Goal: Task Accomplishment & Management: Use online tool/utility

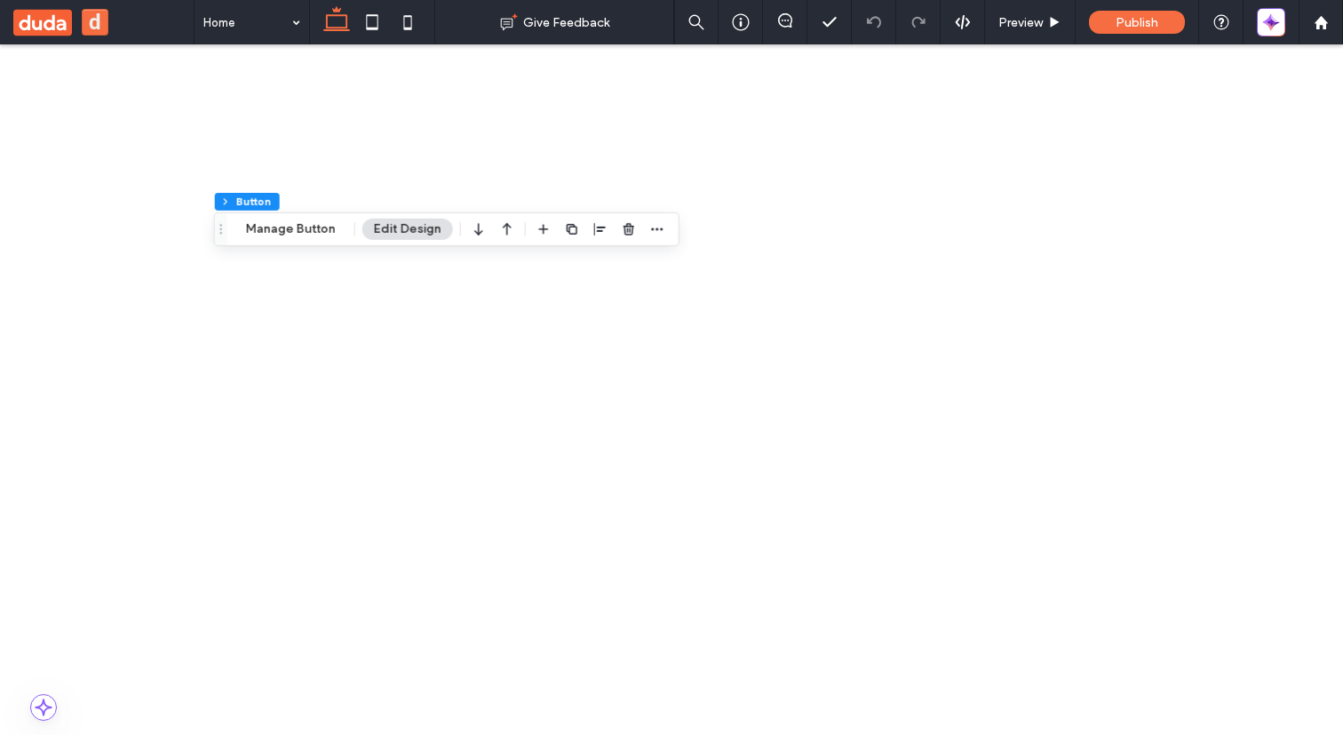
scroll to position [321, 0]
drag, startPoint x: 301, startPoint y: 1364, endPoint x: 323, endPoint y: 1346, distance: 28.4
type input "**"
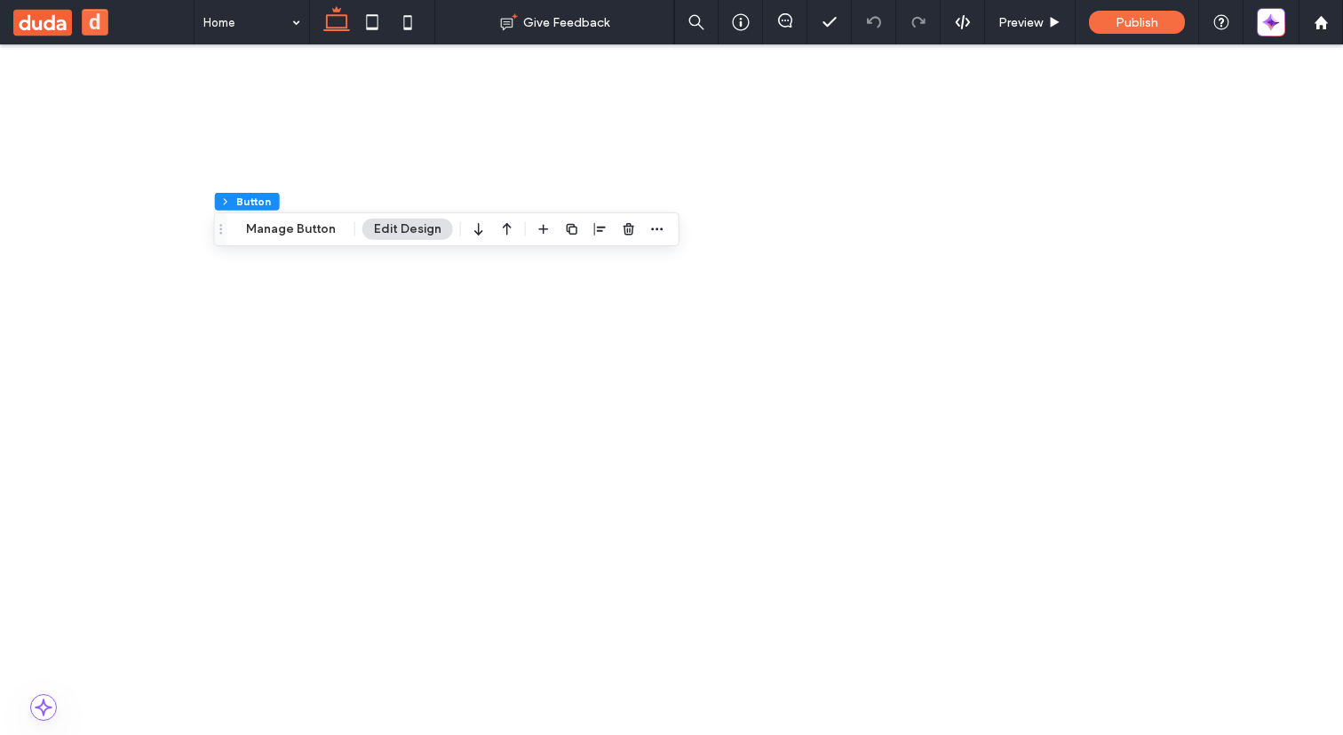
type input "**"
click at [292, 233] on button "Manage Button" at bounding box center [290, 228] width 113 height 21
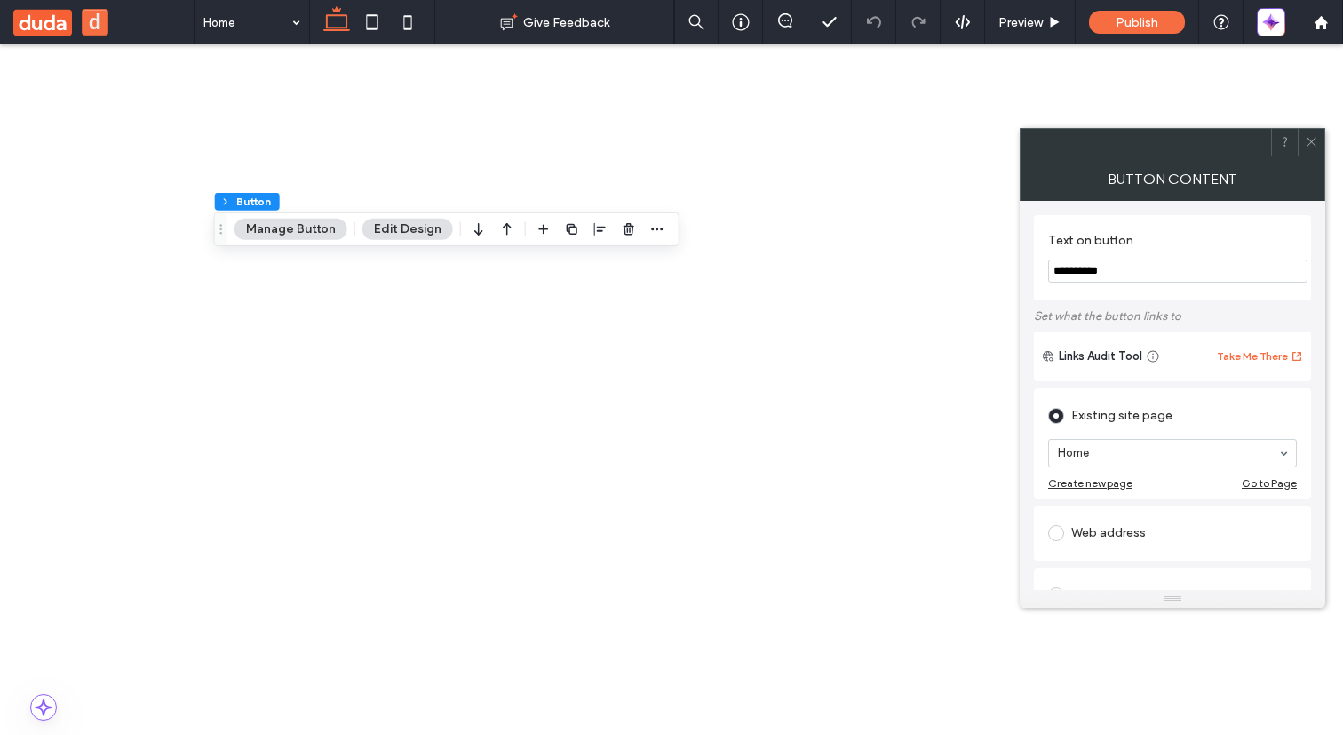
click at [1312, 134] on span at bounding box center [1311, 142] width 13 height 27
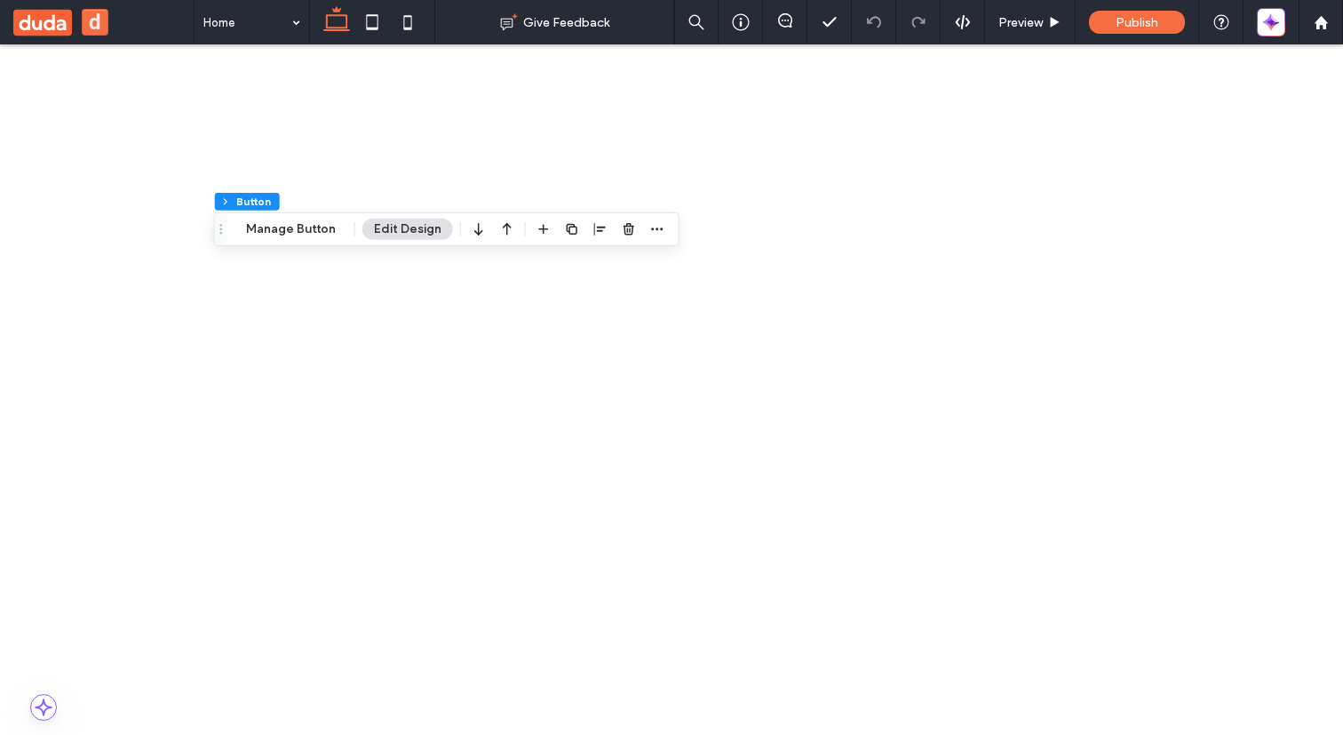
drag, startPoint x: 1300, startPoint y: 512, endPoint x: 1290, endPoint y: 524, distance: 15.7
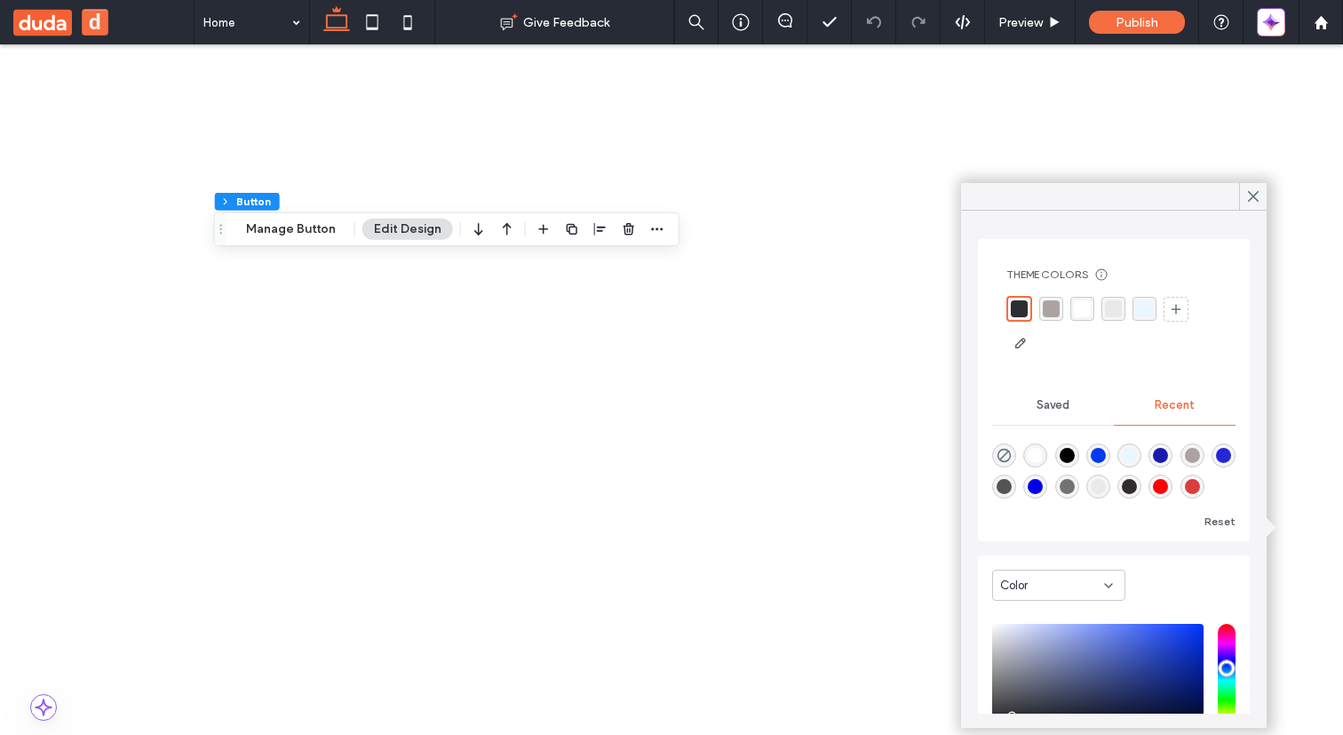
scroll to position [434, 0]
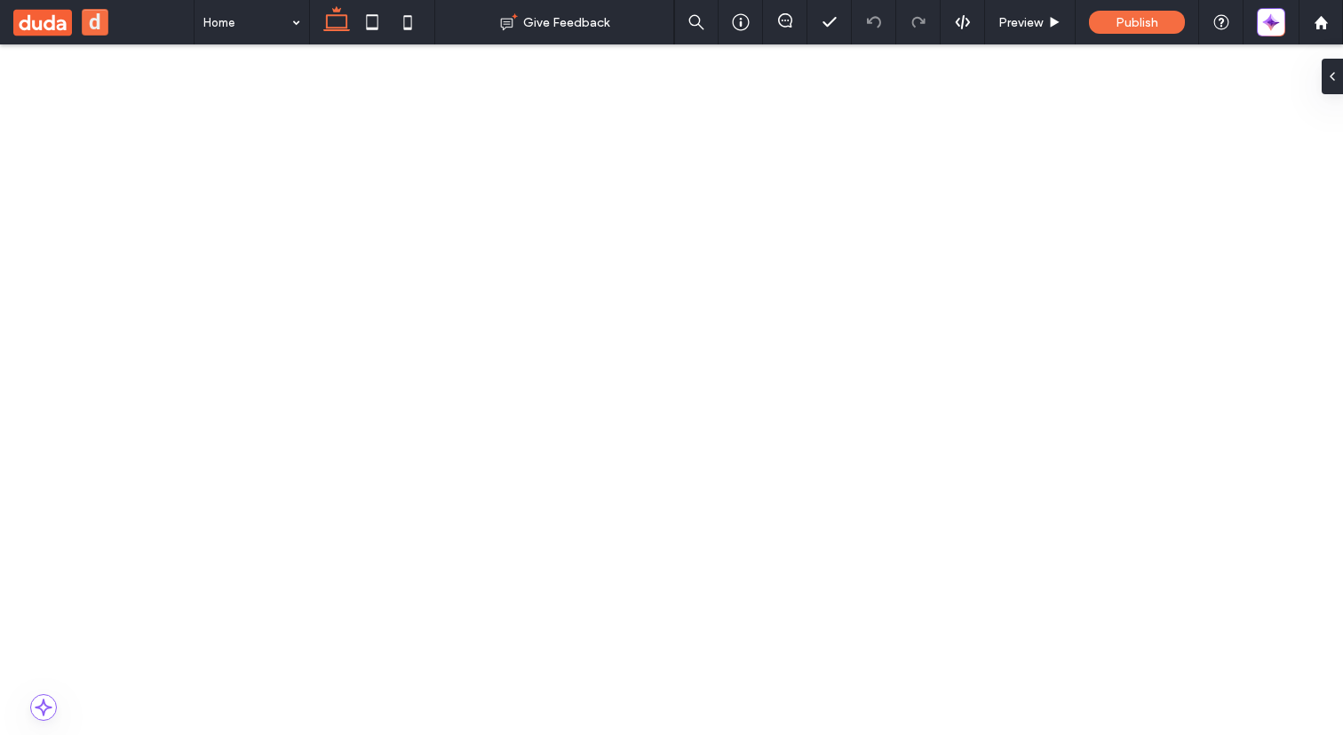
type input "**"
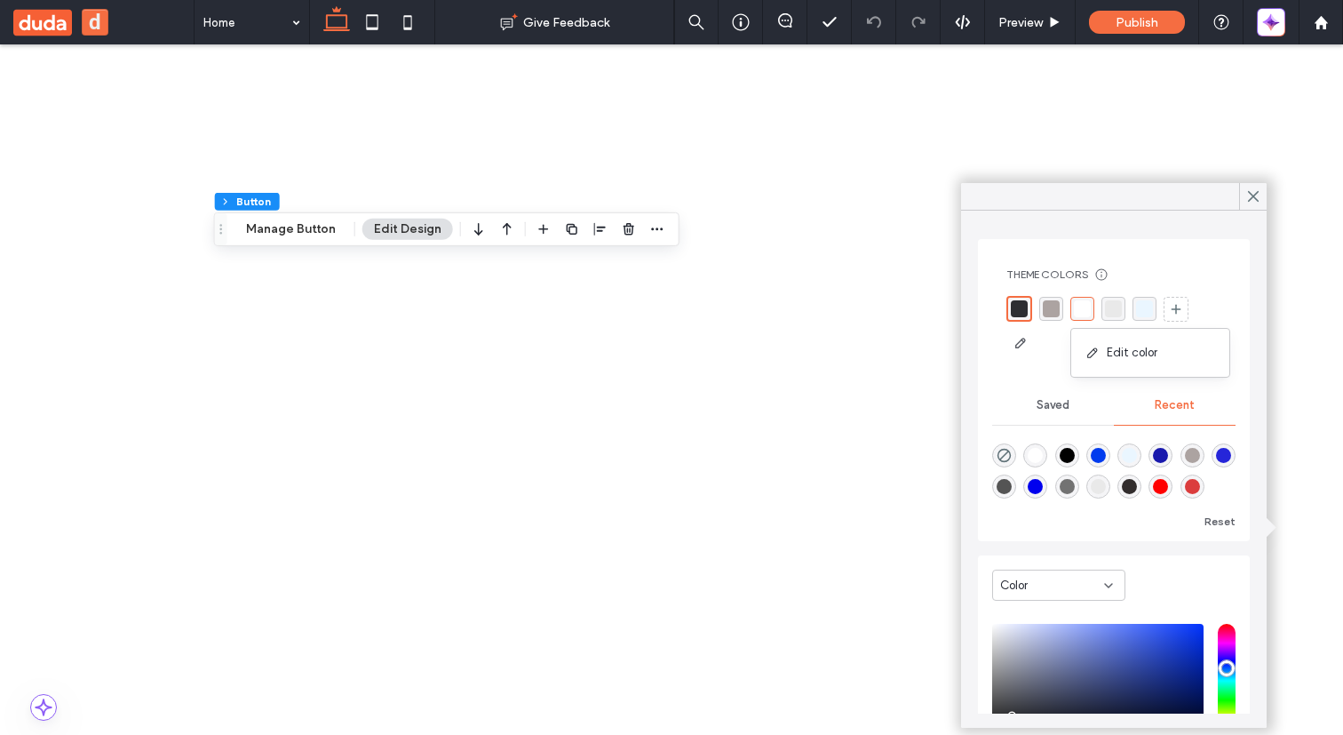
click at [1044, 369] on div "Theme Colors Save time with Theme Colors Create a color palette to instantly ad…" at bounding box center [1113, 312] width 243 height 118
click at [987, 367] on div "Theme Colors Save time with Theme Colors Create a color palette to instantly ad…" at bounding box center [1114, 390] width 272 height 302
click at [1083, 314] on div "rgba(255, 255, 255, 1)" at bounding box center [1082, 308] width 17 height 17
click at [1017, 313] on div "rgba(45, 46, 50, 1)" at bounding box center [1018, 308] width 17 height 17
drag, startPoint x: 1120, startPoint y: 350, endPoint x: 1083, endPoint y: 306, distance: 57.3
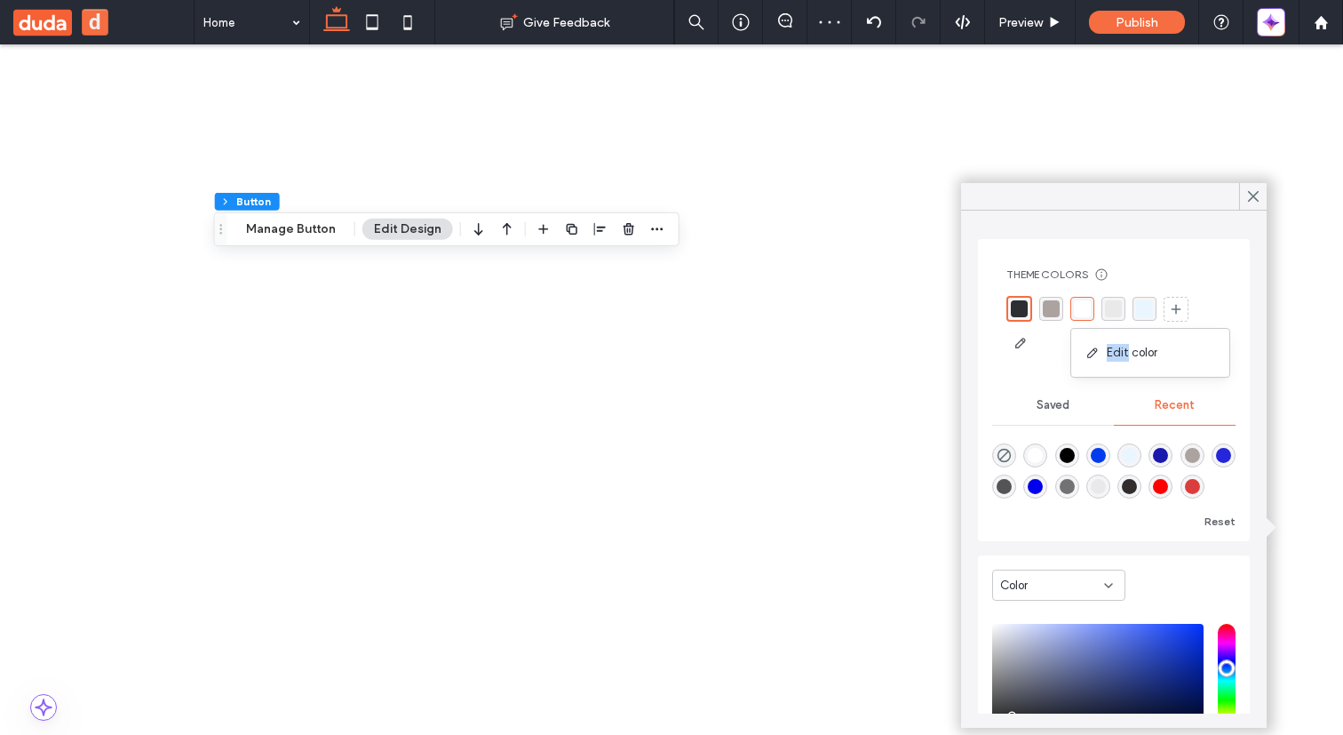
click at [1199, 258] on div "Theme Colors Save time with Theme Colors Create a color palette to instantly ad…" at bounding box center [1113, 312] width 243 height 118
click at [1183, 263] on div "Theme Colors Save time with Theme Colors Create a color palette to instantly ad…" at bounding box center [1113, 312] width 243 height 118
click at [1071, 361] on div "Edit color" at bounding box center [1150, 353] width 158 height 34
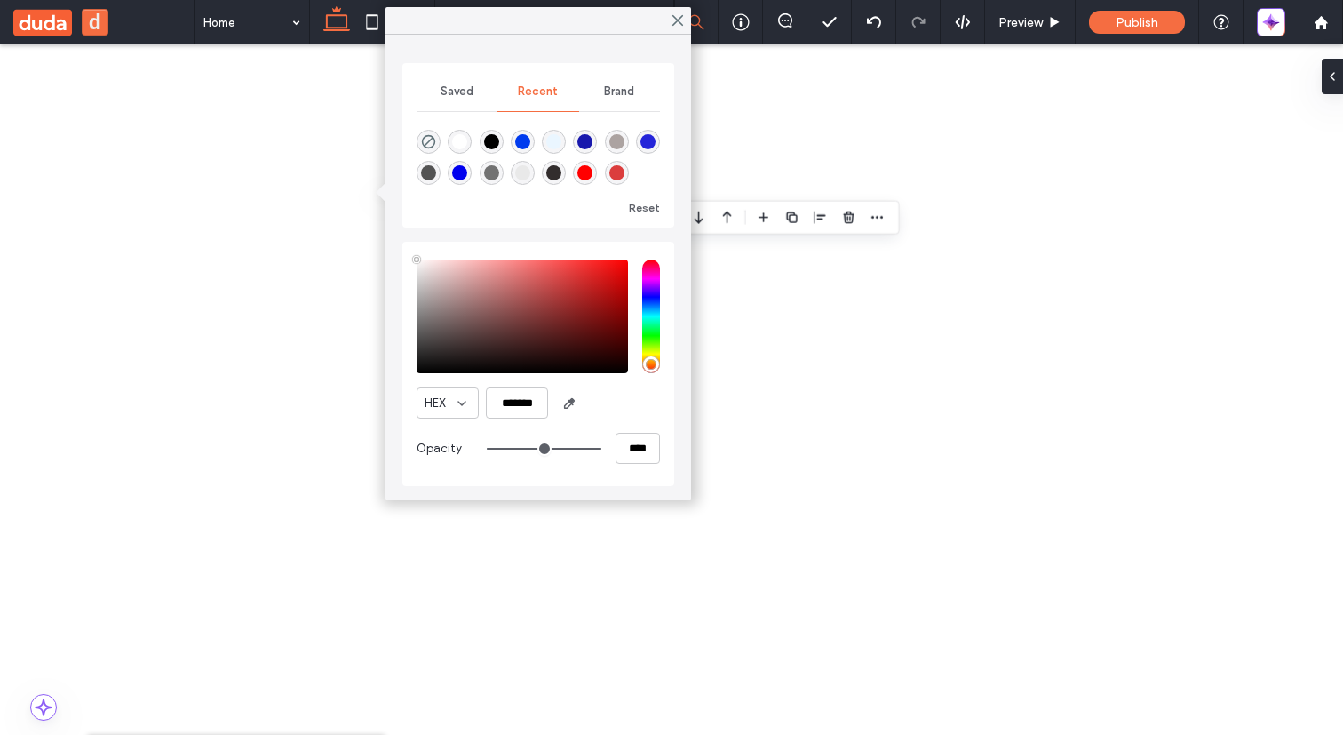
click at [679, 16] on icon at bounding box center [678, 20] width 16 height 16
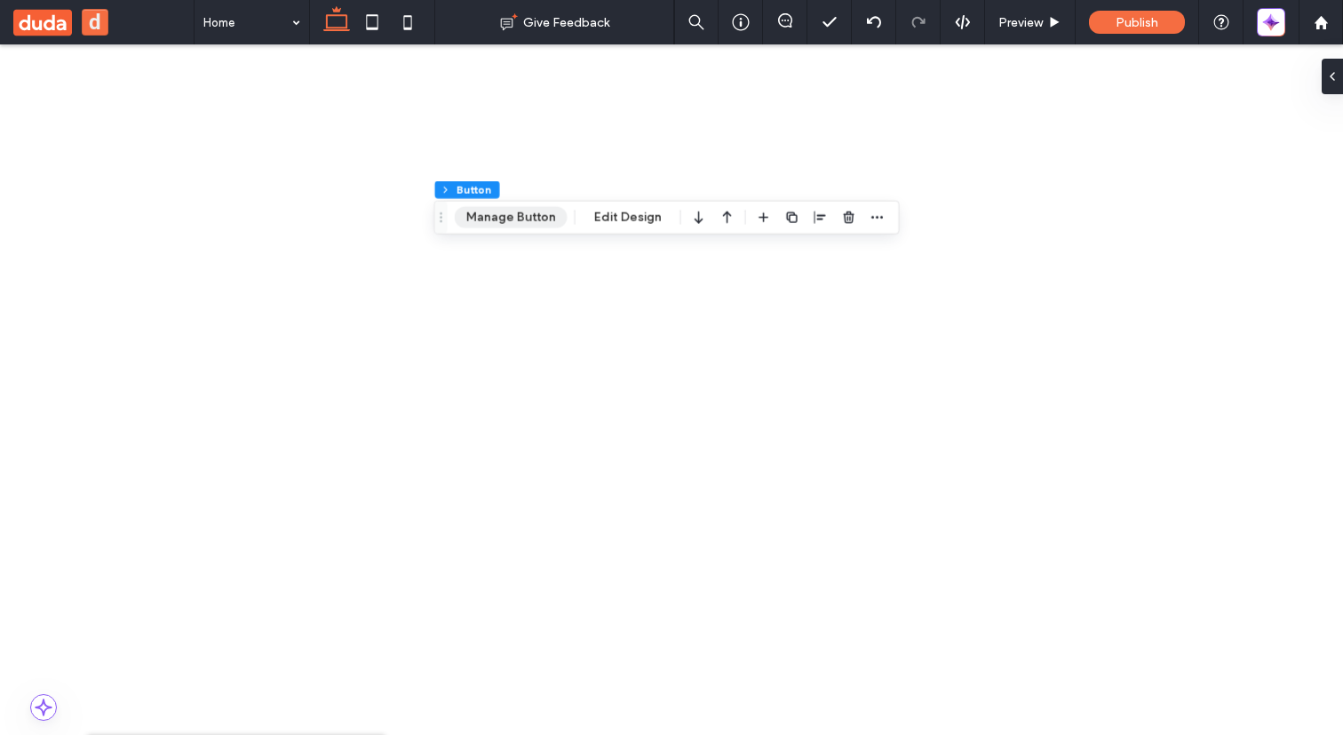
click at [500, 219] on button "Manage Button" at bounding box center [510, 217] width 113 height 21
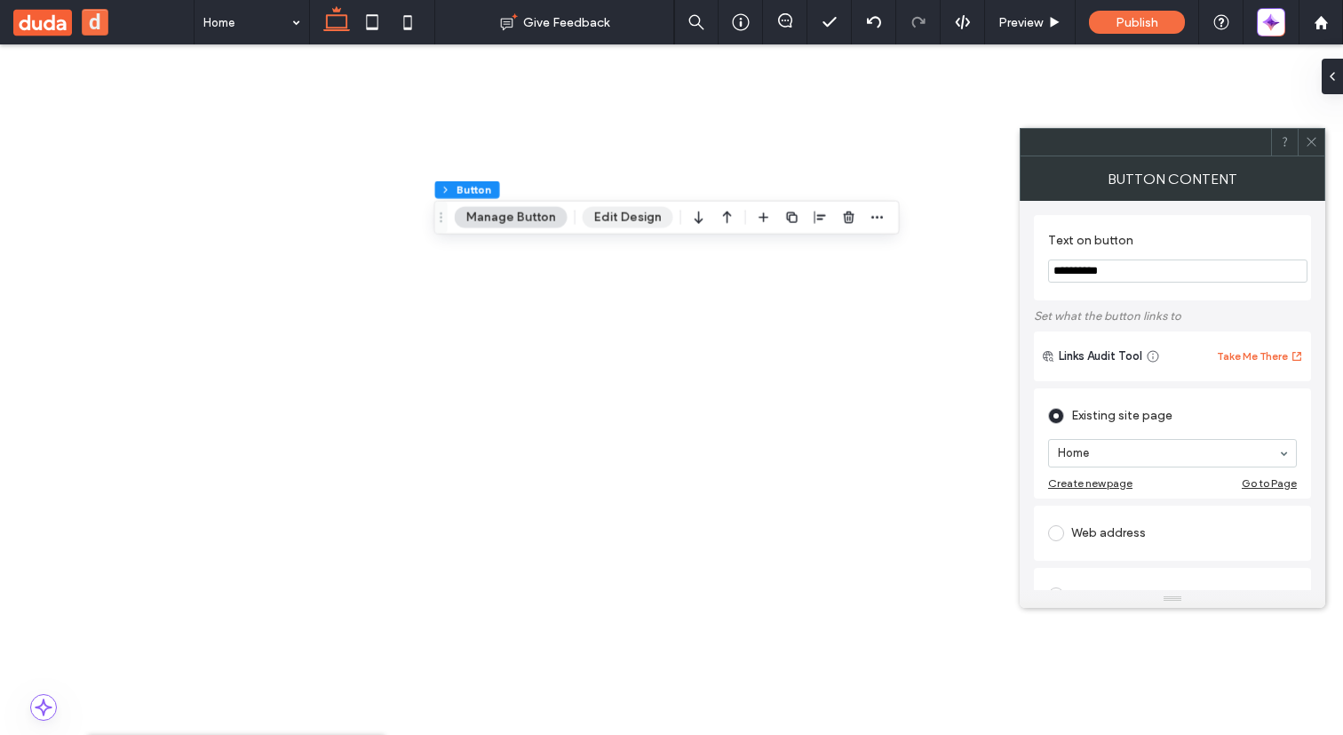
click at [655, 212] on button "Edit Design" at bounding box center [627, 217] width 91 height 21
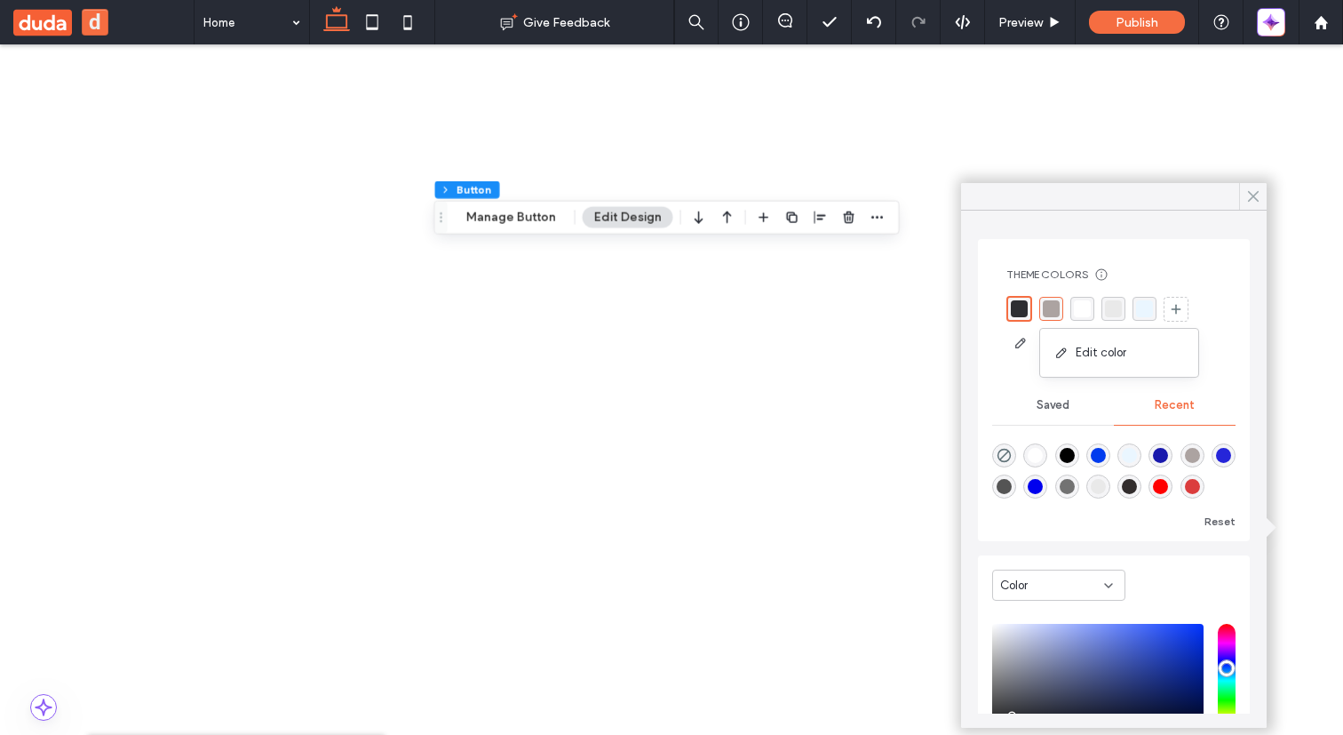
click at [1250, 196] on icon at bounding box center [1253, 196] width 16 height 16
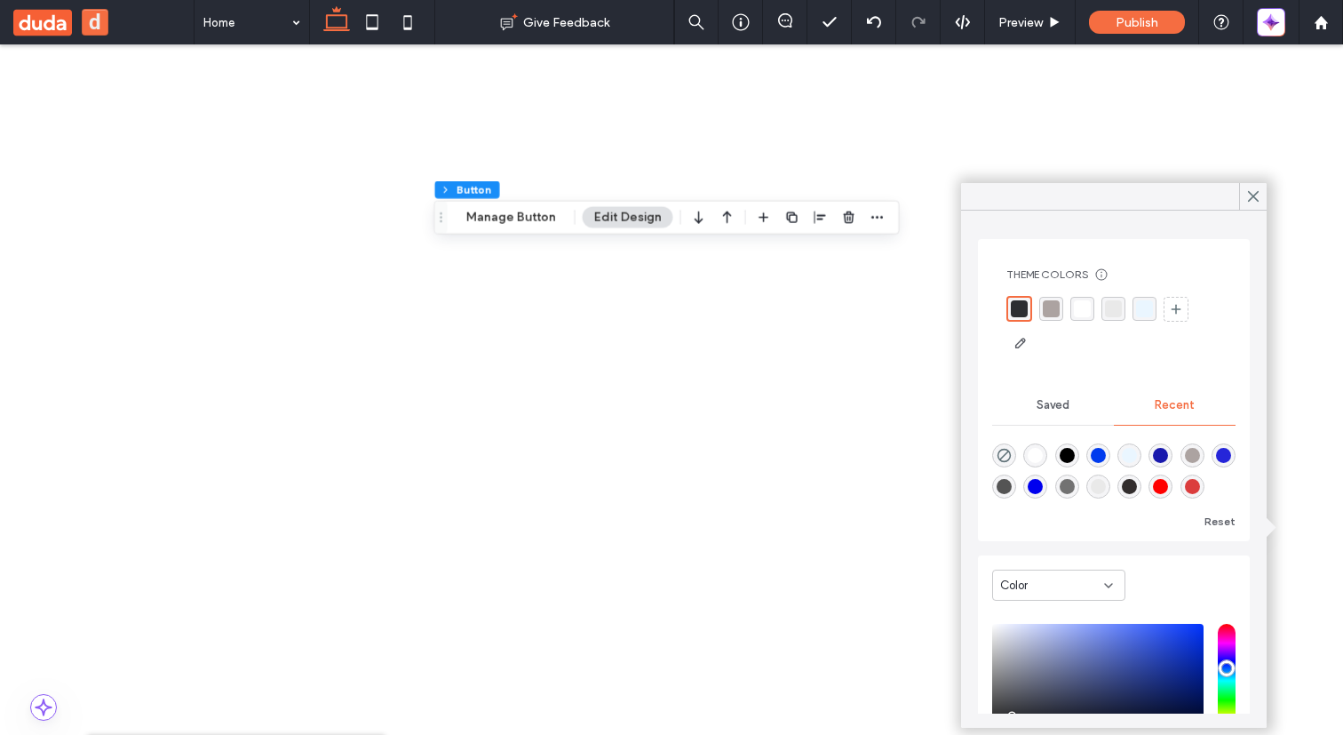
click at [1050, 309] on div "rgba(172, 163, 161, 1)" at bounding box center [1051, 308] width 17 height 17
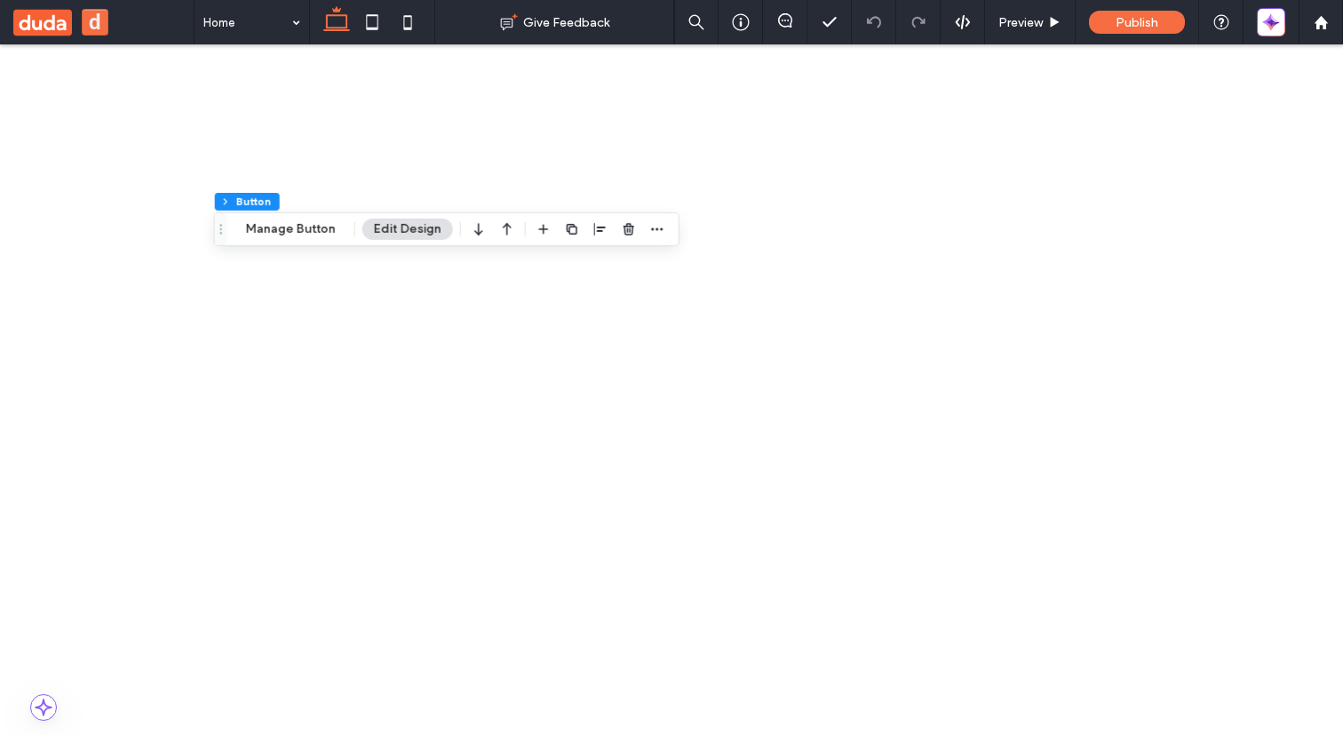
scroll to position [84, 0]
